Goal: Information Seeking & Learning: Learn about a topic

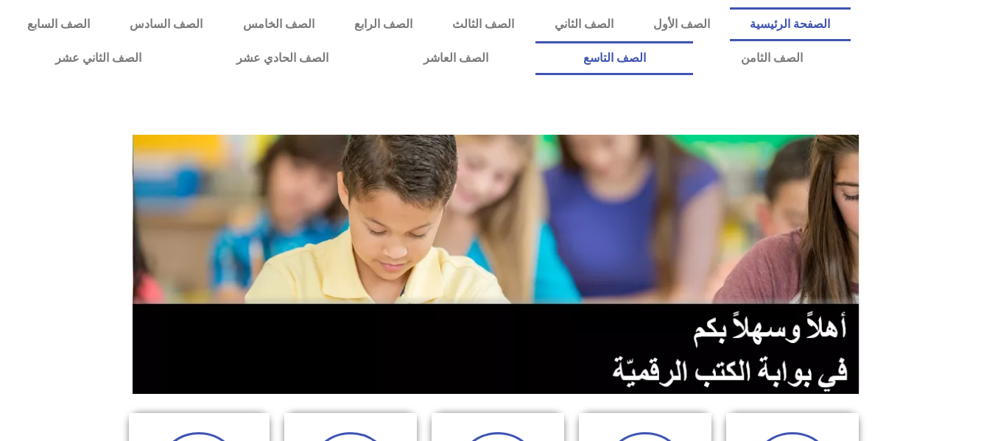
click at [535, 41] on link "الصف التاسع" at bounding box center [614, 58] width 158 height 34
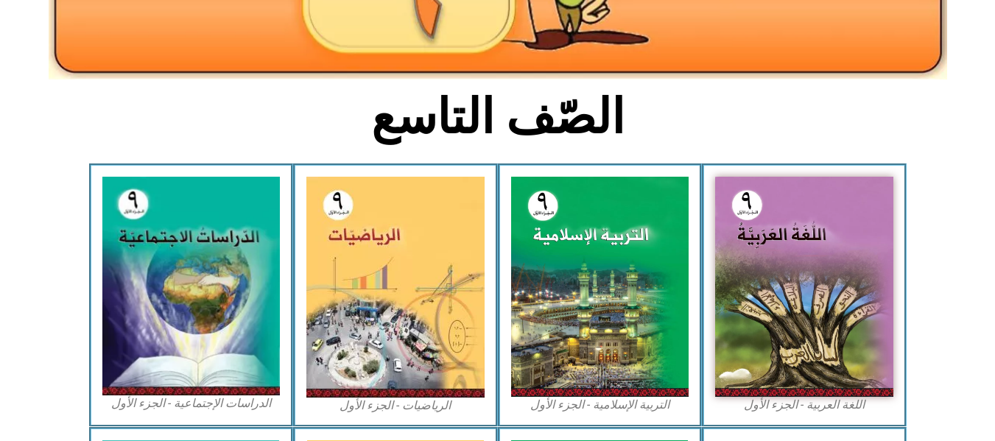
scroll to position [324, 0]
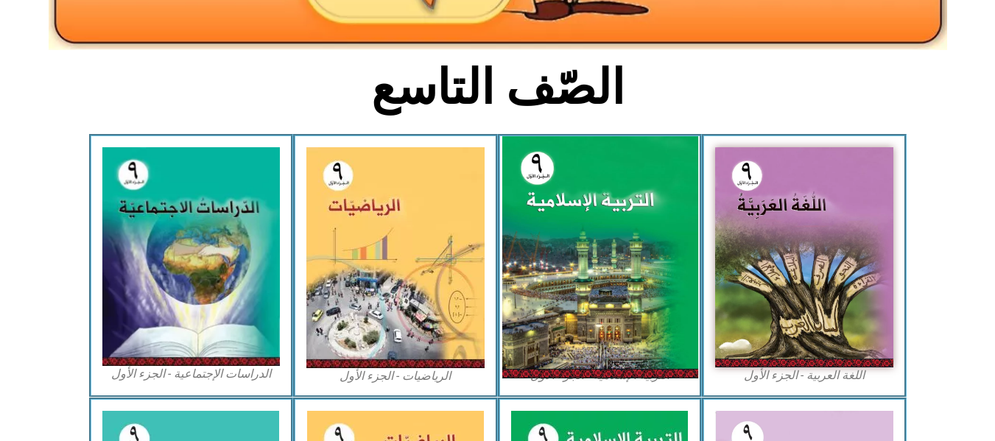
click at [559, 236] on img at bounding box center [599, 257] width 196 height 242
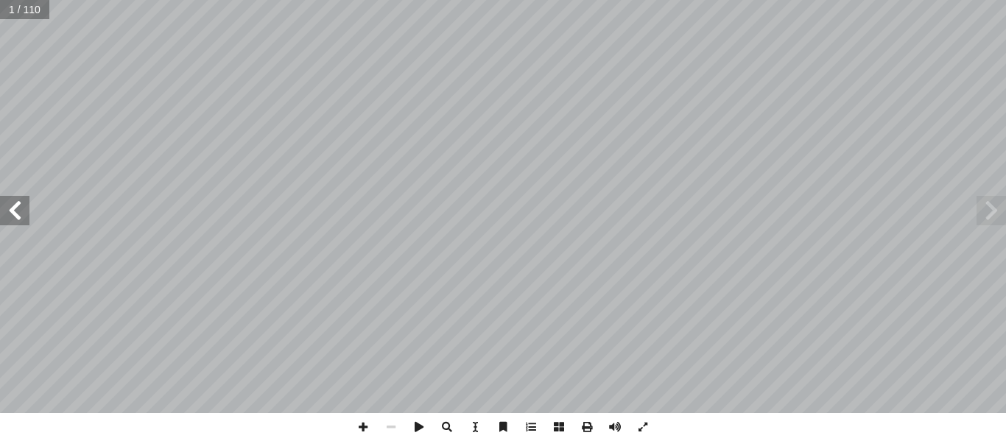
click at [10, 204] on span at bounding box center [14, 210] width 29 height 29
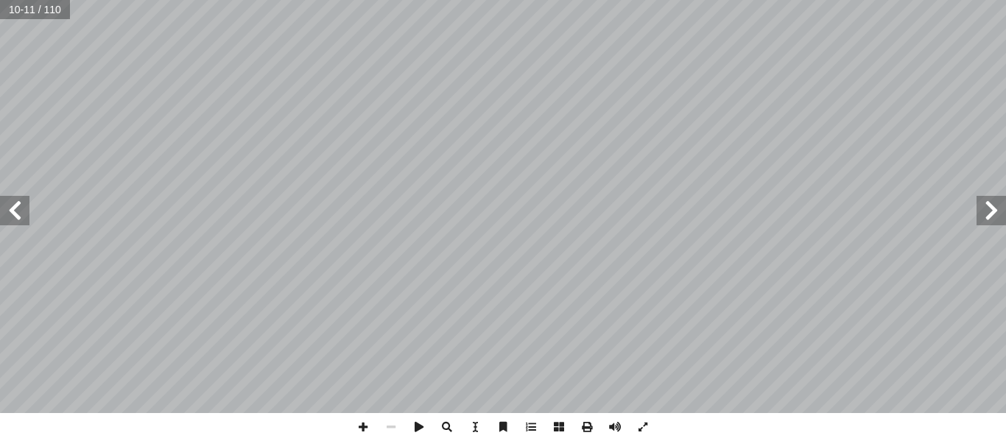
click at [10, 204] on span at bounding box center [14, 210] width 29 height 29
click at [363, 423] on span at bounding box center [363, 427] width 28 height 28
click at [365, 423] on span at bounding box center [363, 427] width 28 height 28
